Goal: Task Accomplishment & Management: Complete application form

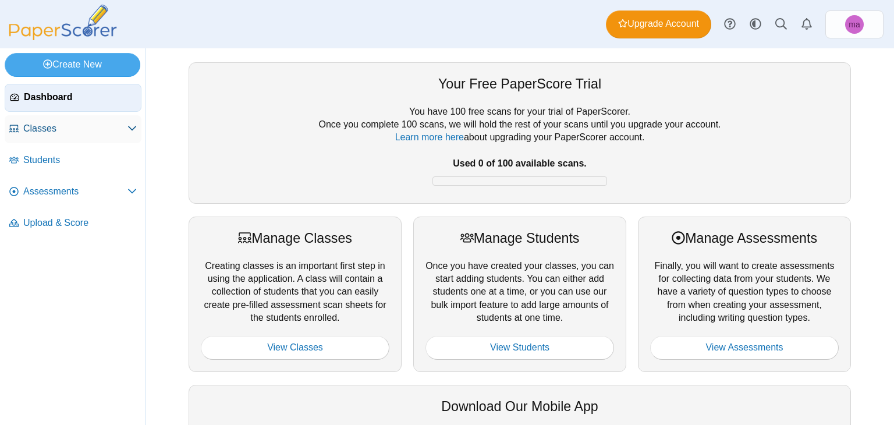
click at [130, 127] on use at bounding box center [132, 128] width 8 height 5
click at [97, 228] on span "Assessments" at bounding box center [75, 222] width 104 height 13
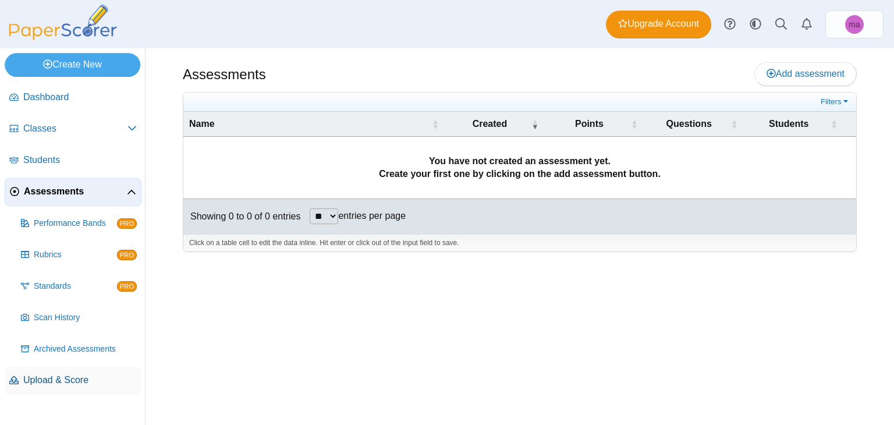
click at [76, 380] on span "Upload & Score" at bounding box center [79, 380] width 113 height 13
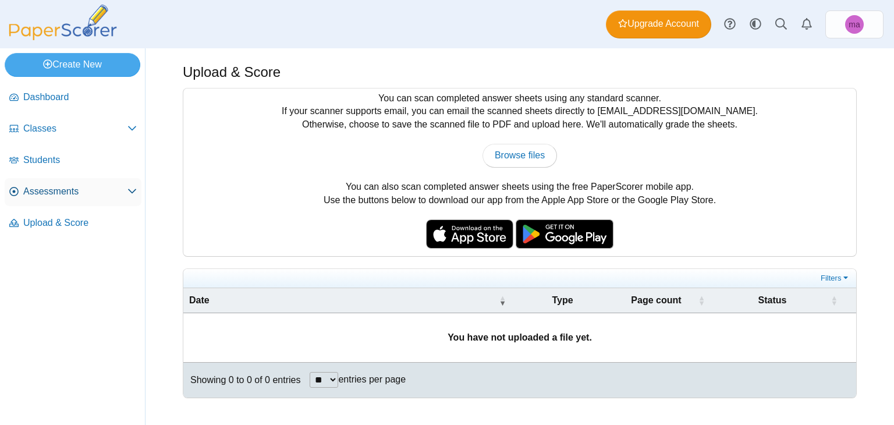
click at [48, 198] on link "Assessments" at bounding box center [73, 192] width 137 height 28
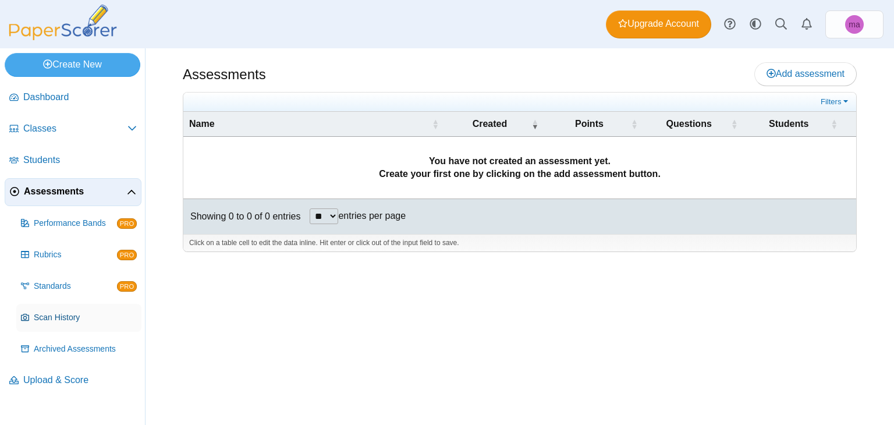
click at [80, 319] on span "Scan History" at bounding box center [85, 318] width 103 height 12
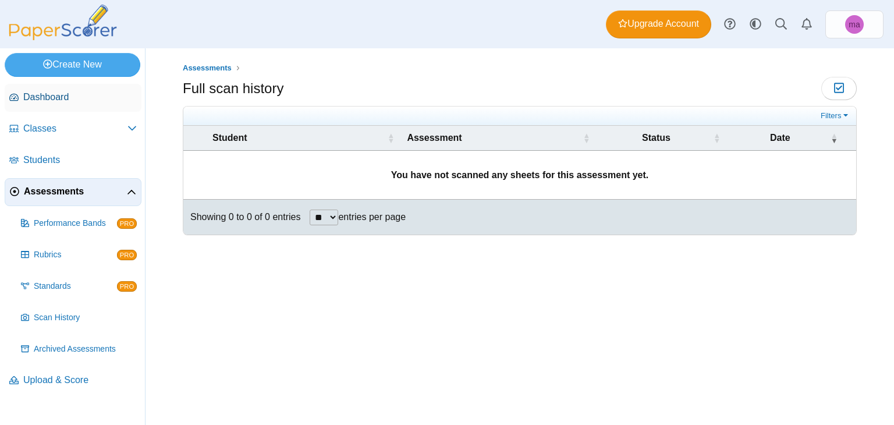
click at [48, 91] on span "Dashboard" at bounding box center [79, 97] width 113 height 13
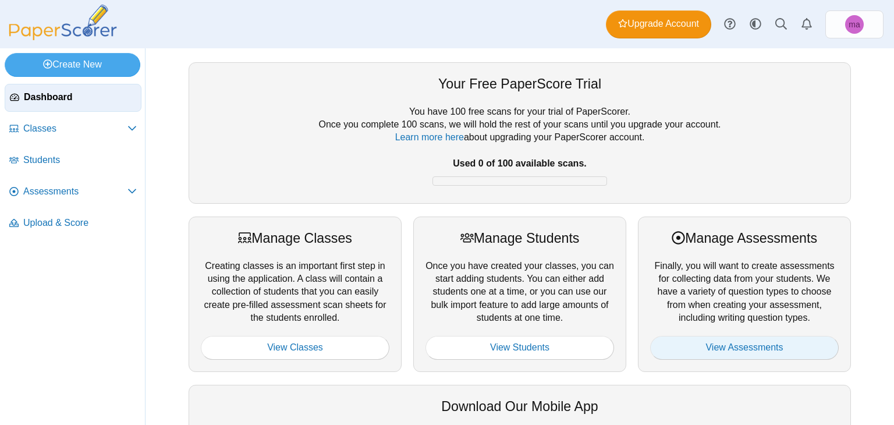
click at [733, 351] on link "View Assessments" at bounding box center [744, 347] width 189 height 23
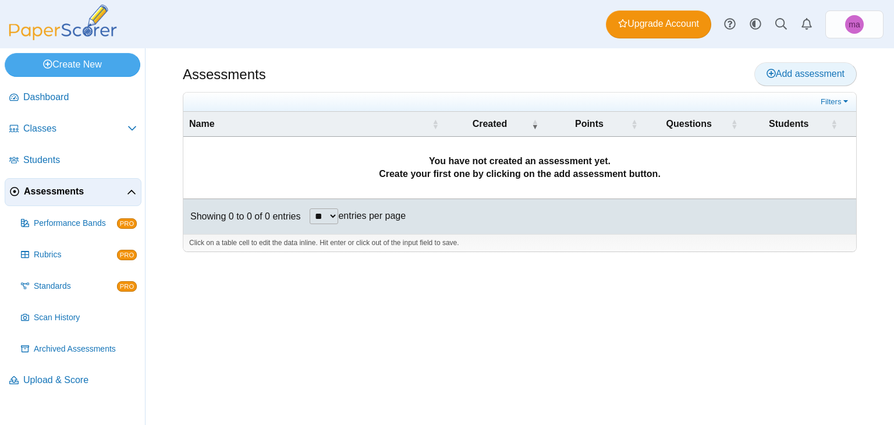
click at [812, 78] on span "Add assessment" at bounding box center [805, 74] width 78 height 10
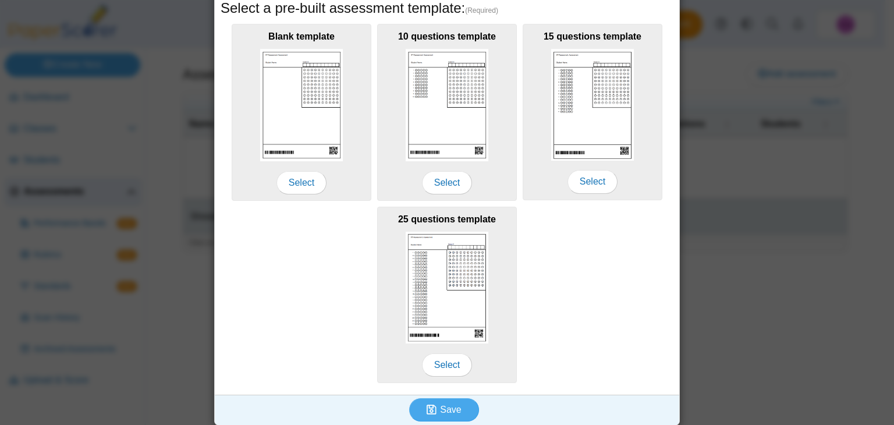
scroll to position [213, 0]
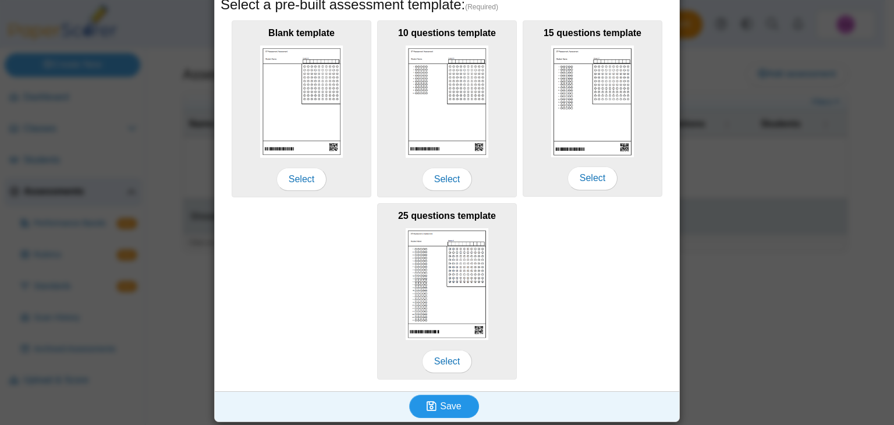
type input "***"
click at [435, 400] on icon "submit" at bounding box center [433, 406] width 13 height 13
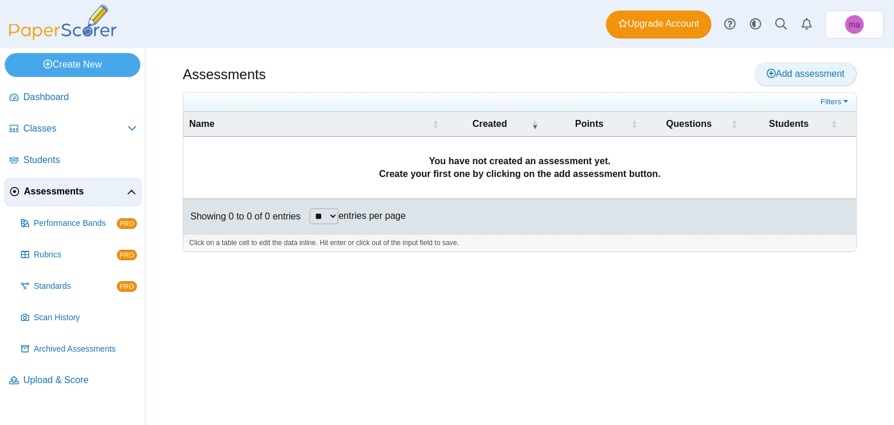
click at [841, 75] on span "Add assessment" at bounding box center [805, 74] width 78 height 10
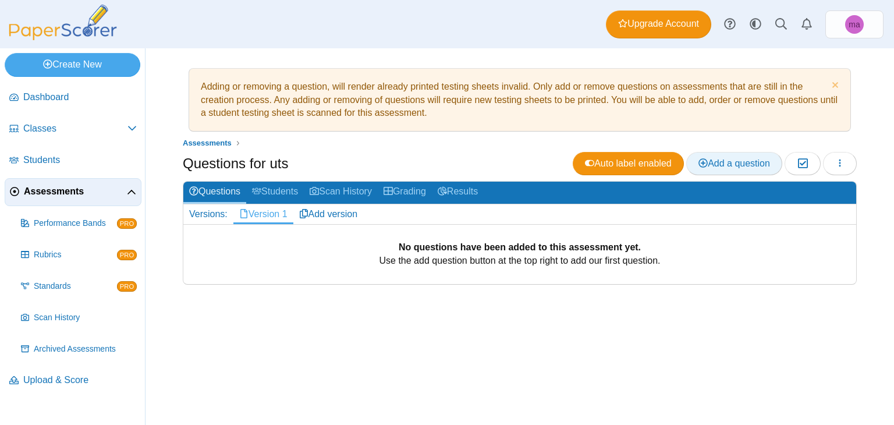
click at [705, 166] on icon at bounding box center [702, 162] width 9 height 9
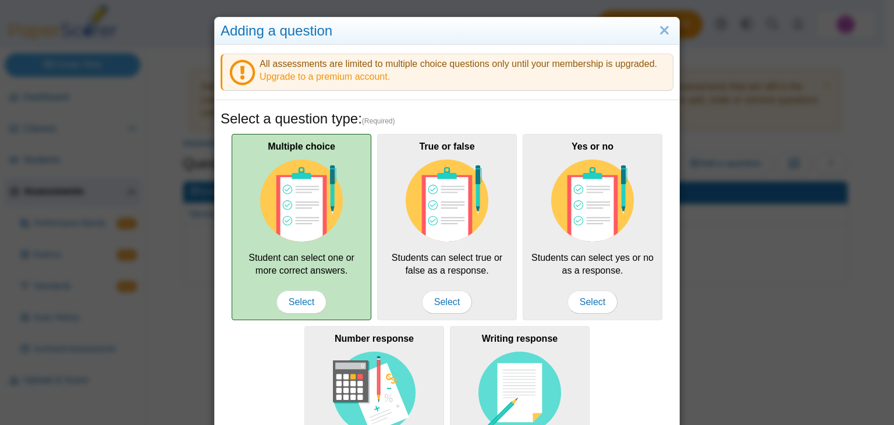
click at [265, 194] on img at bounding box center [301, 200] width 83 height 83
click at [282, 308] on span "Select" at bounding box center [301, 301] width 50 height 23
click at [298, 304] on span "Select" at bounding box center [301, 301] width 50 height 23
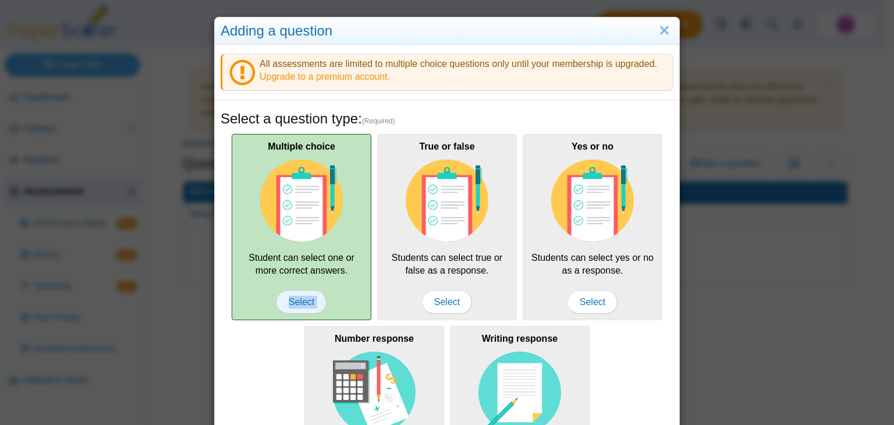
click at [298, 304] on span "Select" at bounding box center [301, 301] width 50 height 23
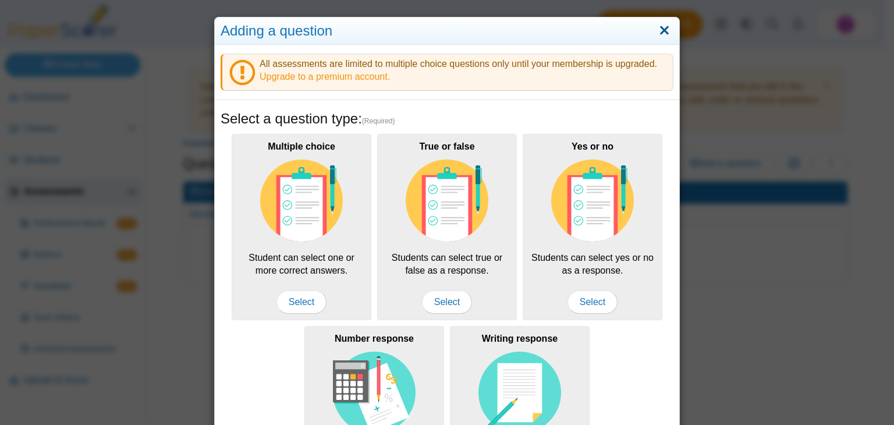
click at [660, 35] on link "Close" at bounding box center [664, 31] width 18 height 20
